Goal: Navigation & Orientation: Go to known website

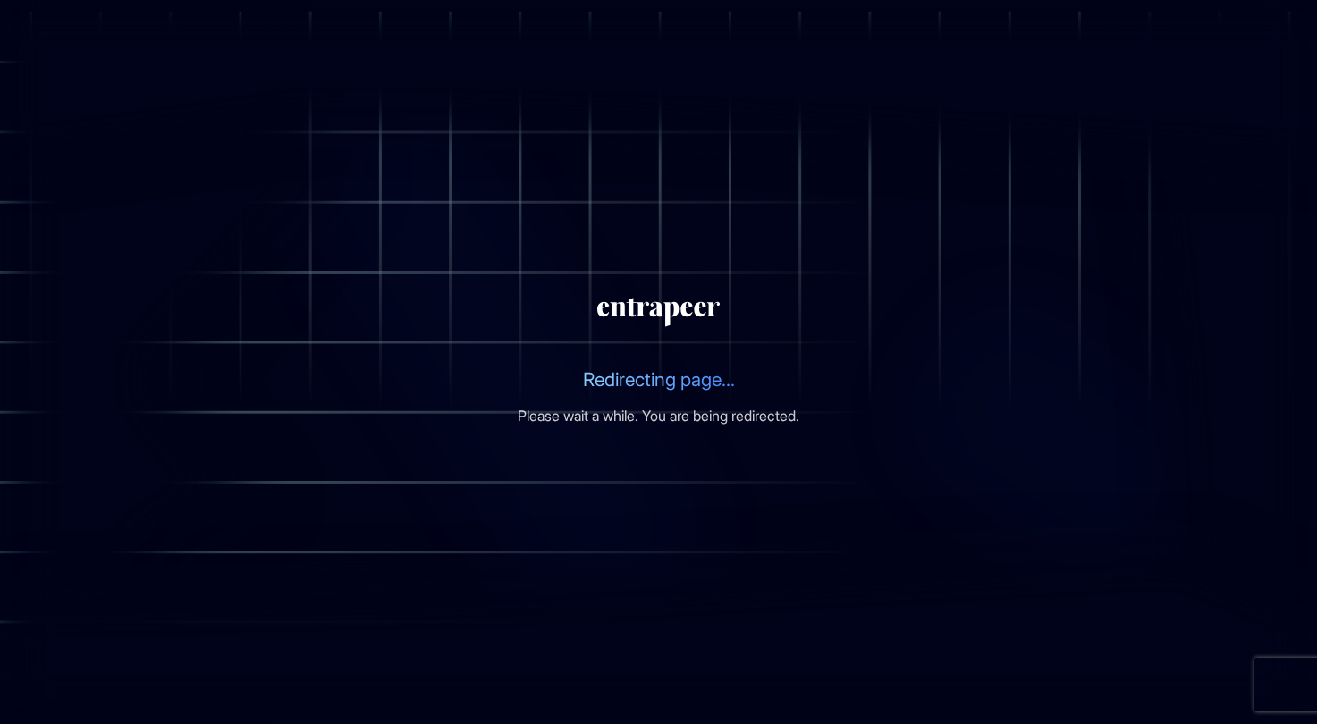
click at [1118, 274] on section "Redirecting page... Please wait a while. You are being redirected." at bounding box center [658, 362] width 1317 height 724
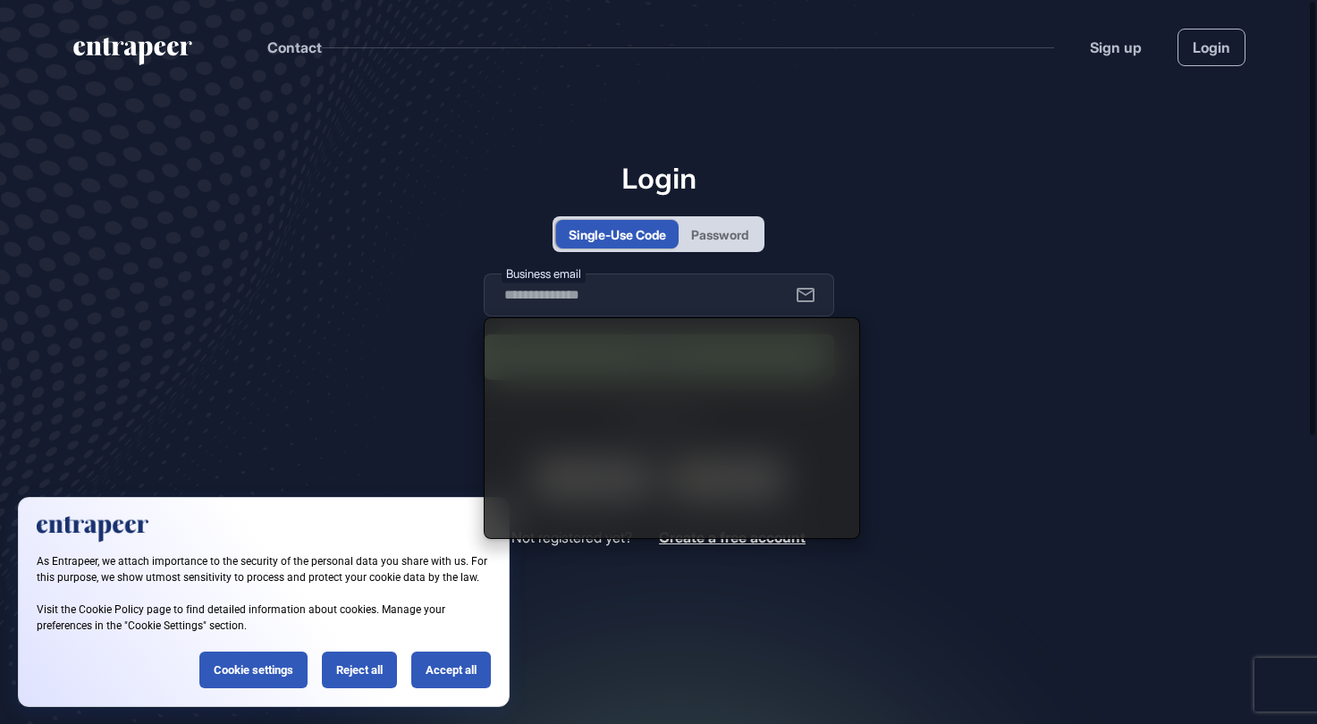
click at [697, 225] on div "Password" at bounding box center [719, 234] width 57 height 19
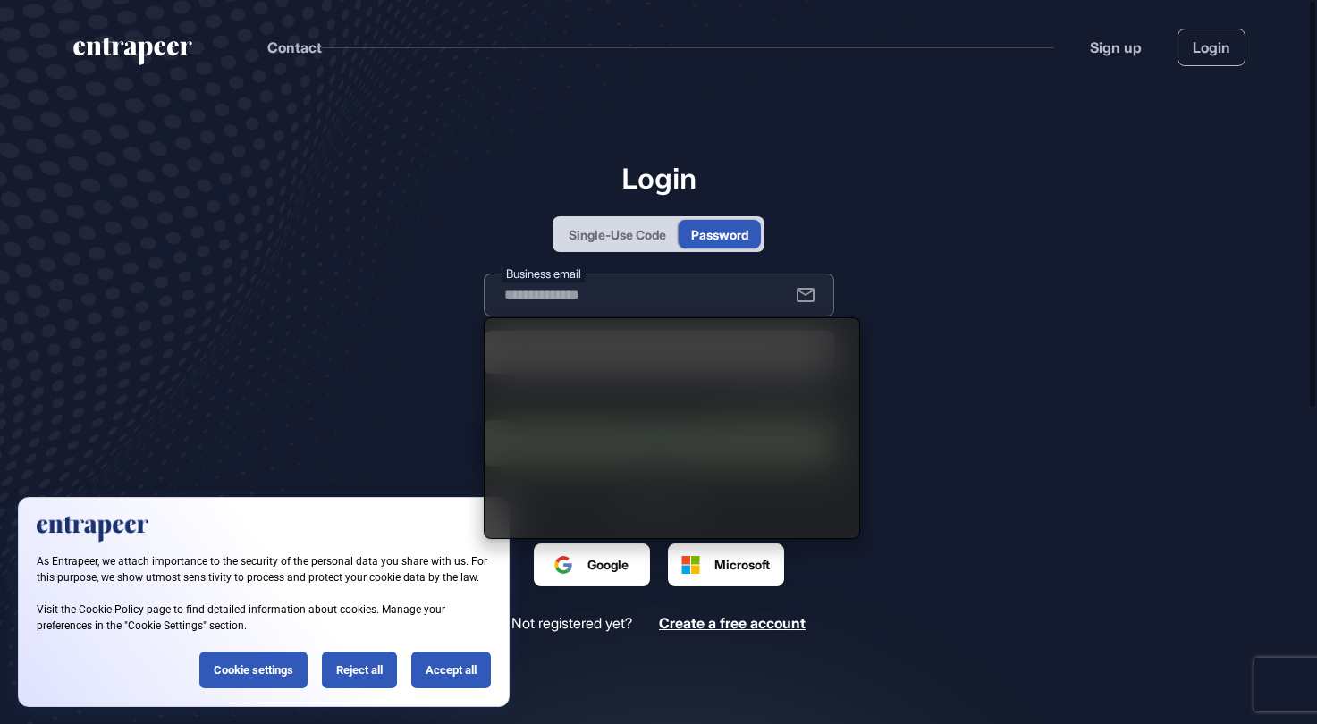
type input "**********"
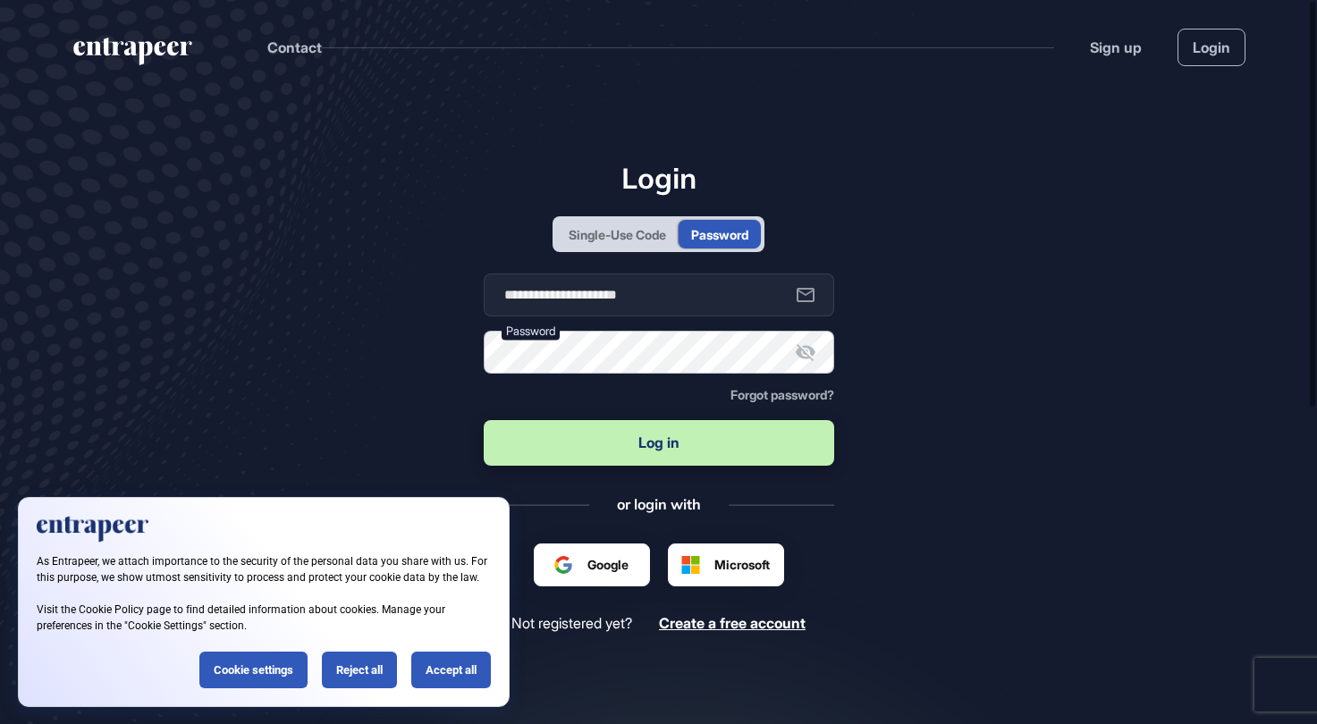
click at [484, 420] on button "Log in" at bounding box center [659, 443] width 350 height 46
